Goal: Transaction & Acquisition: Purchase product/service

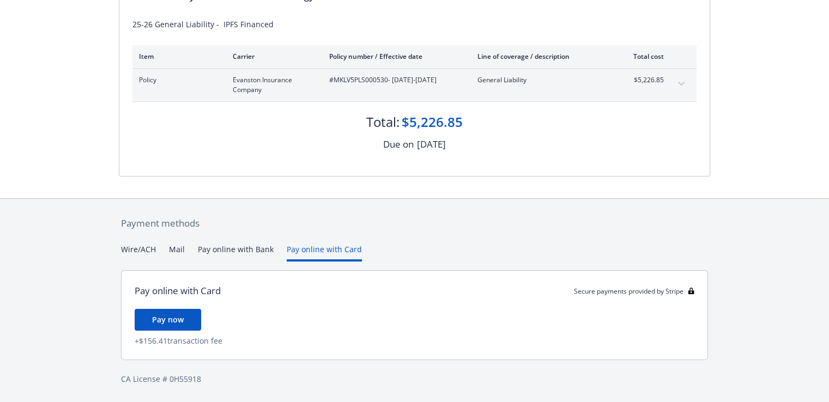
scroll to position [137, 0]
click at [347, 231] on div "Payment methods Wire/ACH Mail Pay online with Bank Pay online with Card Pay onl…" at bounding box center [415, 302] width 592 height 204
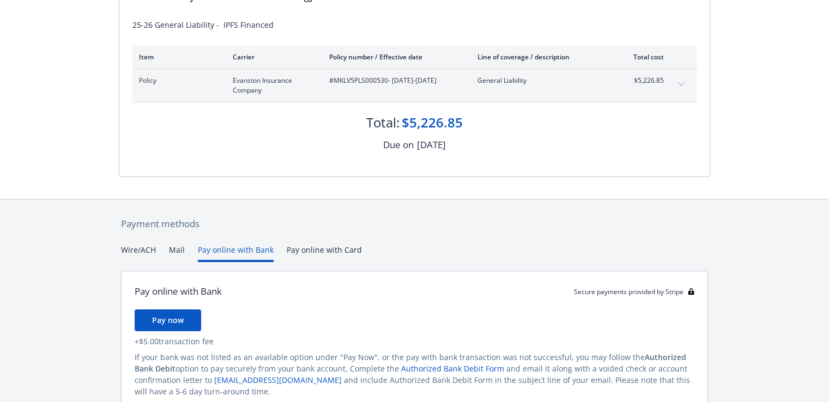
click at [266, 248] on button "Pay online with Bank" at bounding box center [236, 253] width 76 height 18
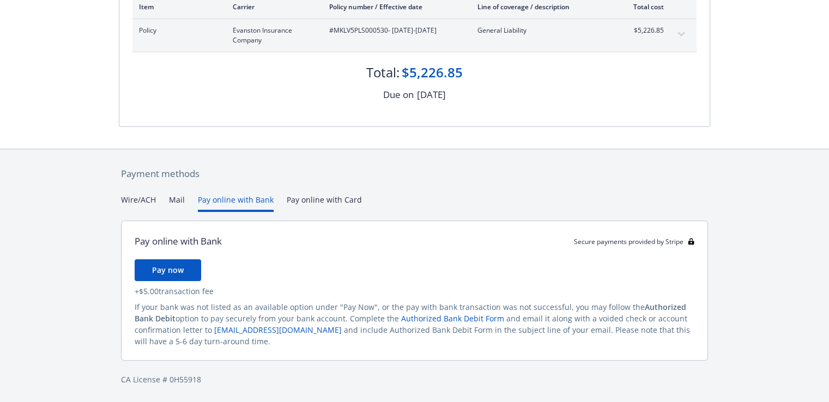
scroll to position [159, 0]
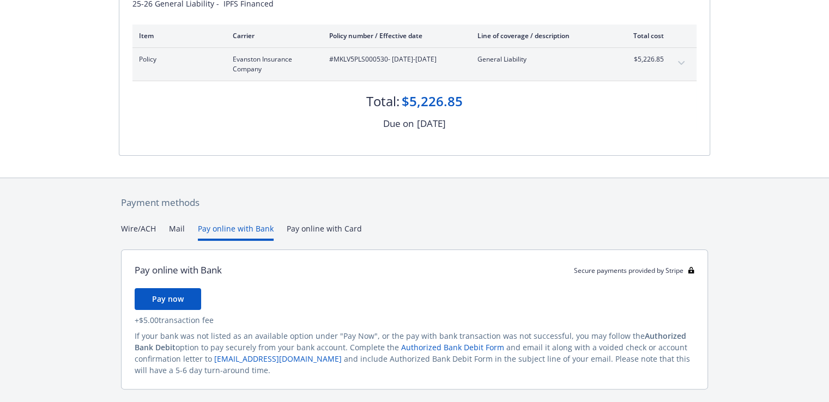
click at [141, 198] on div "Payment methods Wire/ACH Mail Pay online with Bank Pay online with Card Pay onl…" at bounding box center [415, 305] width 592 height 254
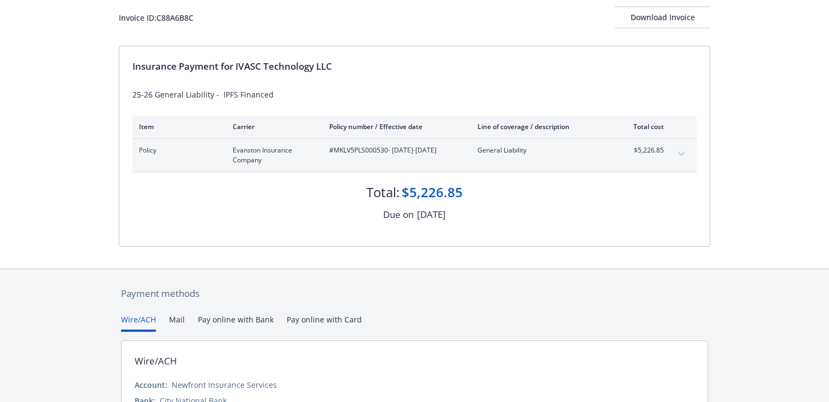
scroll to position [50, 0]
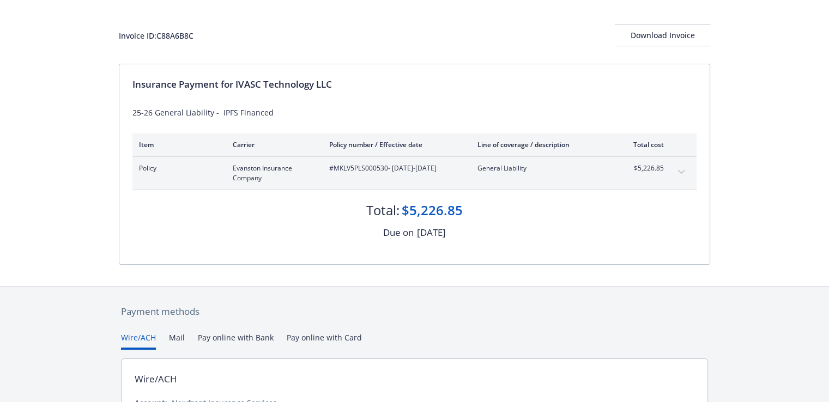
click at [683, 172] on icon "expand content" at bounding box center [681, 172] width 7 height 4
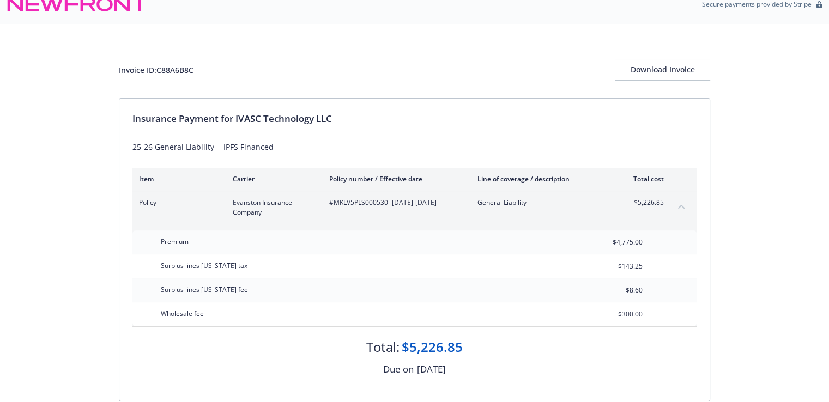
scroll to position [0, 0]
